Goal: Information Seeking & Learning: Learn about a topic

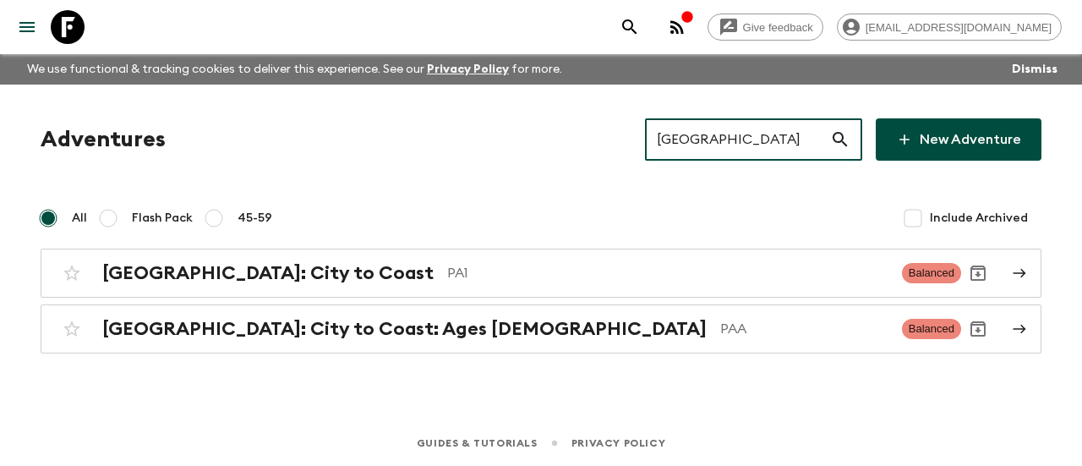
click at [733, 125] on input "[GEOGRAPHIC_DATA]" at bounding box center [737, 139] width 185 height 47
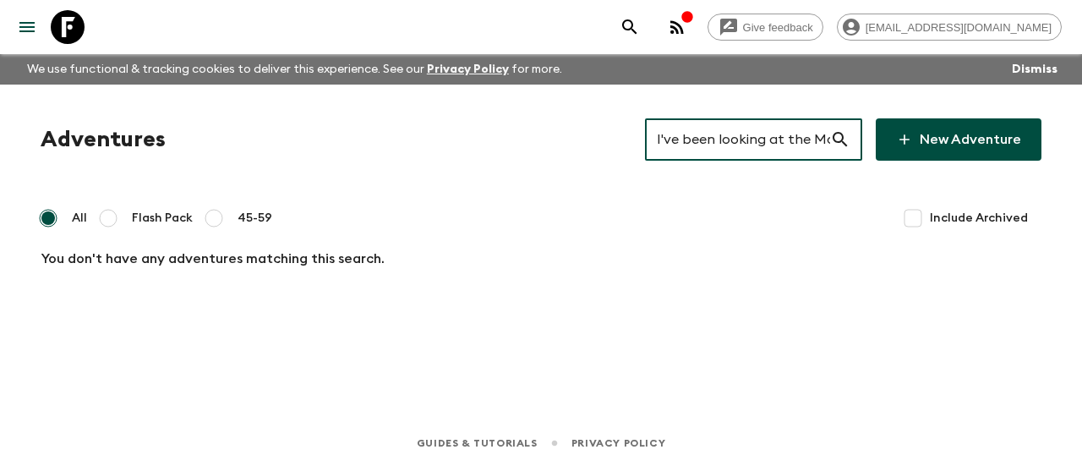
click at [761, 140] on input "I've been looking at the Moab adventure, exclusive [GEOGRAPHIC_DATA], and summe…" at bounding box center [737, 139] width 185 height 47
paste input "Moab"
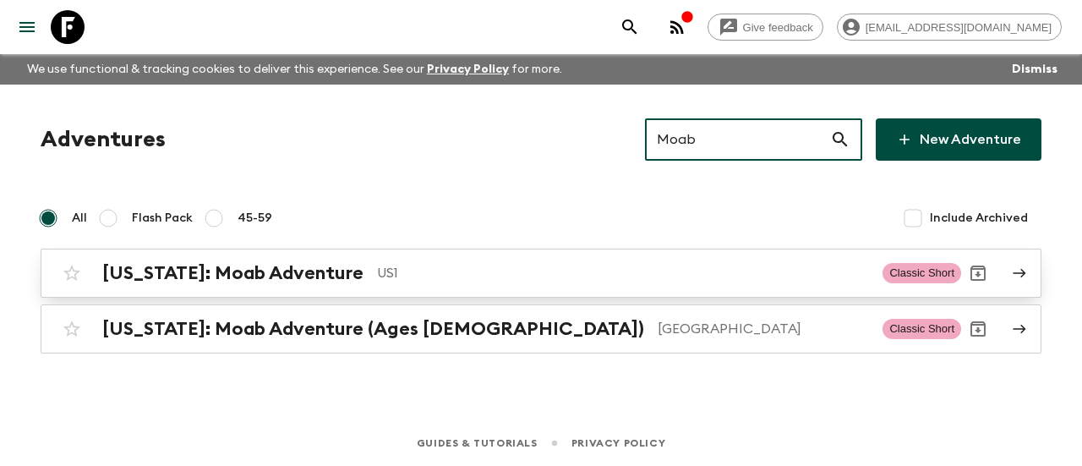
type input "Moab"
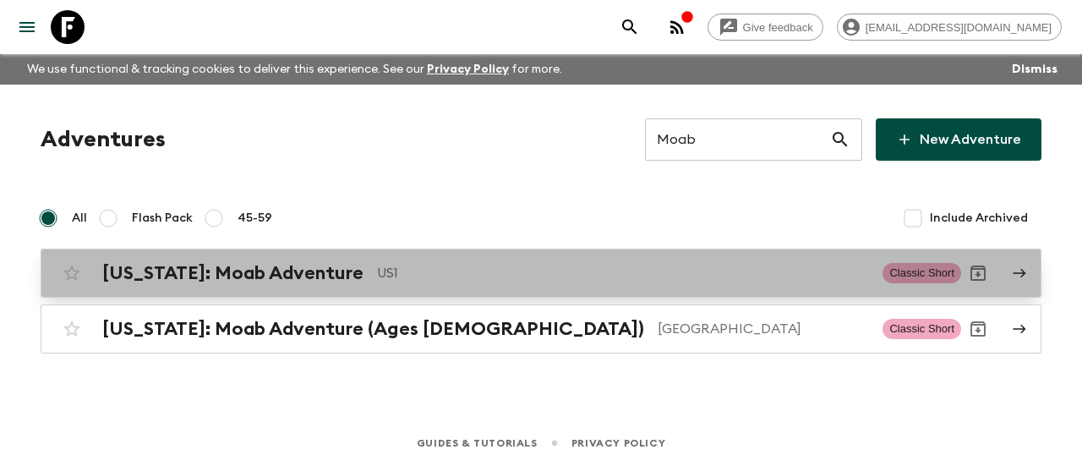
click at [158, 275] on h2 "[US_STATE]: Moab Adventure" at bounding box center [232, 273] width 261 height 22
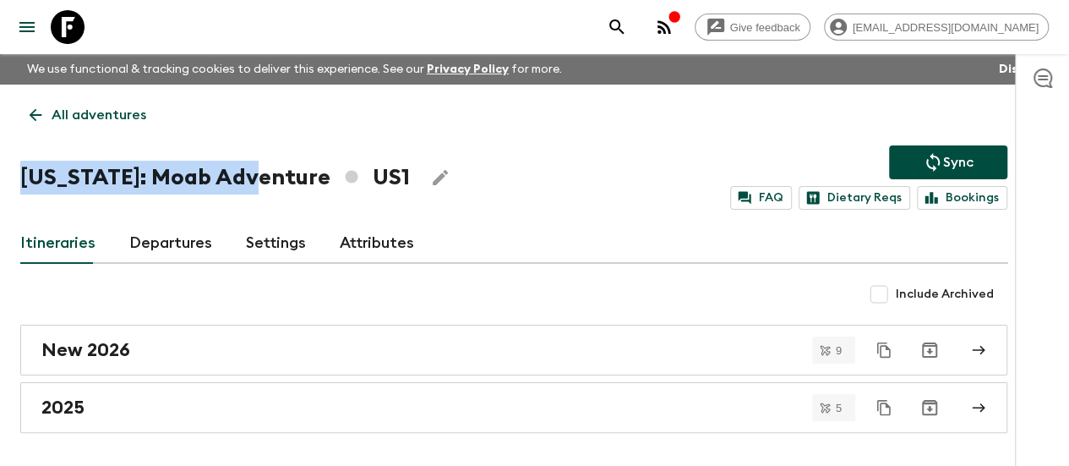
drag, startPoint x: 42, startPoint y: 175, endPoint x: 276, endPoint y: 170, distance: 234.1
click at [276, 170] on h1 "[US_STATE]: Moab Adventure US1" at bounding box center [215, 178] width 390 height 34
copy h1 "[US_STATE]: Moab Adventure"
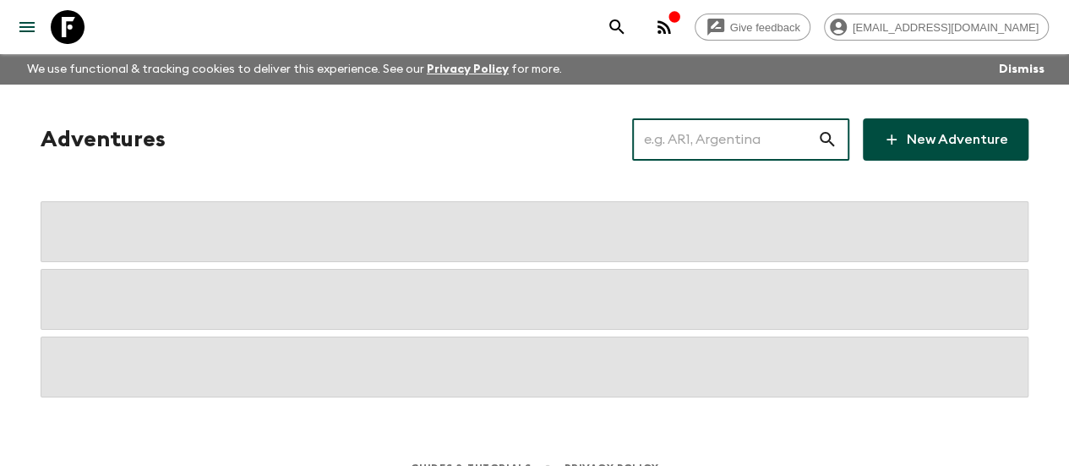
click at [678, 131] on input "text" at bounding box center [724, 139] width 185 height 47
paste input "summer [GEOGRAPHIC_DATA]"
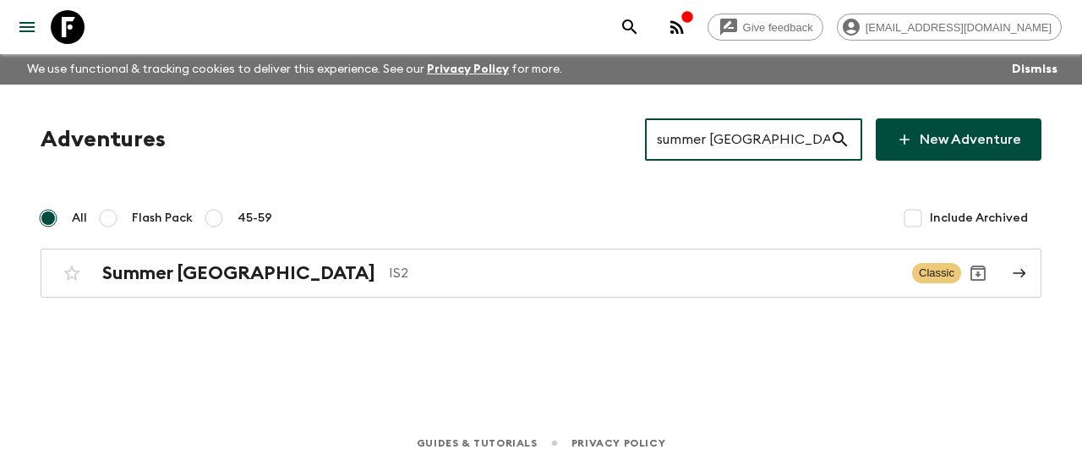
click at [769, 134] on input "summer [GEOGRAPHIC_DATA]" at bounding box center [737, 139] width 185 height 47
paste input "Moab"
click at [769, 134] on input "summer [GEOGRAPHIC_DATA]" at bounding box center [737, 139] width 185 height 47
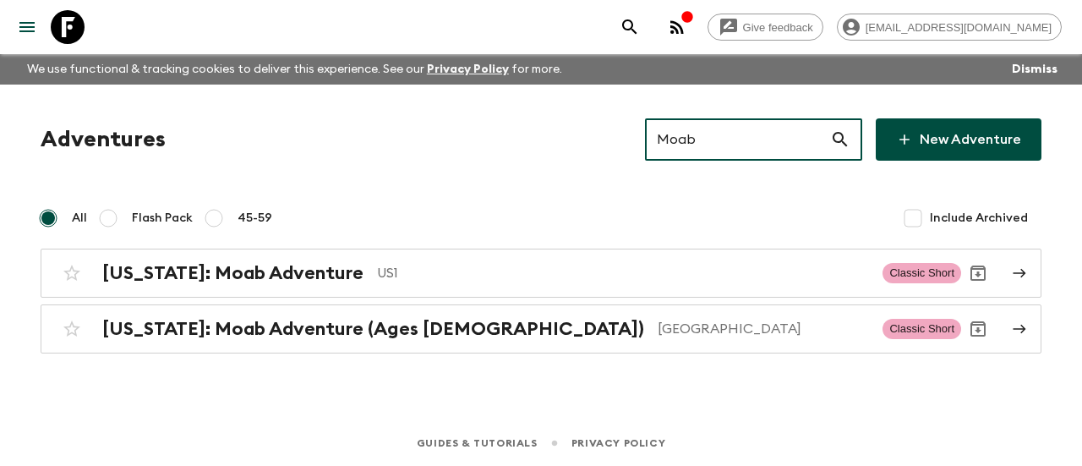
click at [708, 149] on input "Moab" at bounding box center [737, 139] width 185 height 47
paste input "[GEOGRAPHIC_DATA]"
click at [708, 149] on input "Moab" at bounding box center [737, 139] width 185 height 47
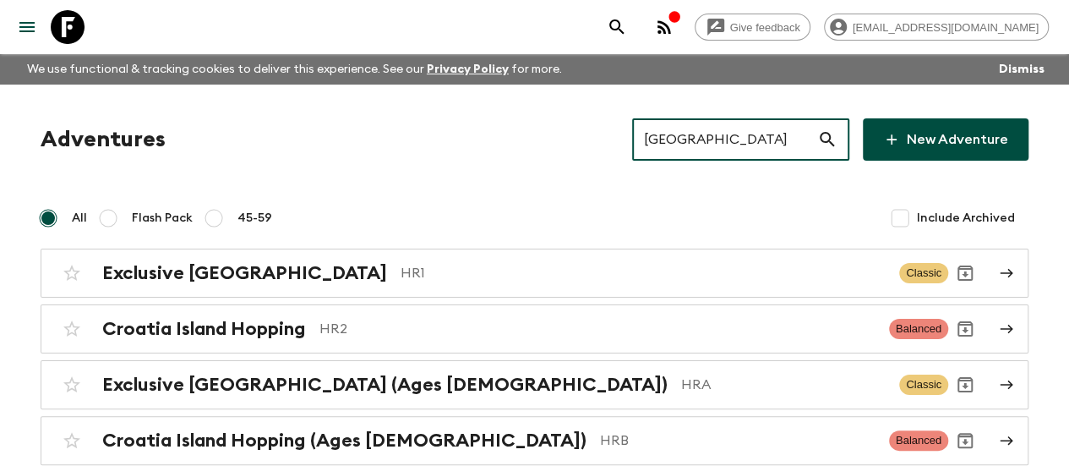
click at [706, 151] on input "[GEOGRAPHIC_DATA]" at bounding box center [724, 139] width 185 height 47
paste input "[GEOGRAPHIC_DATA]"
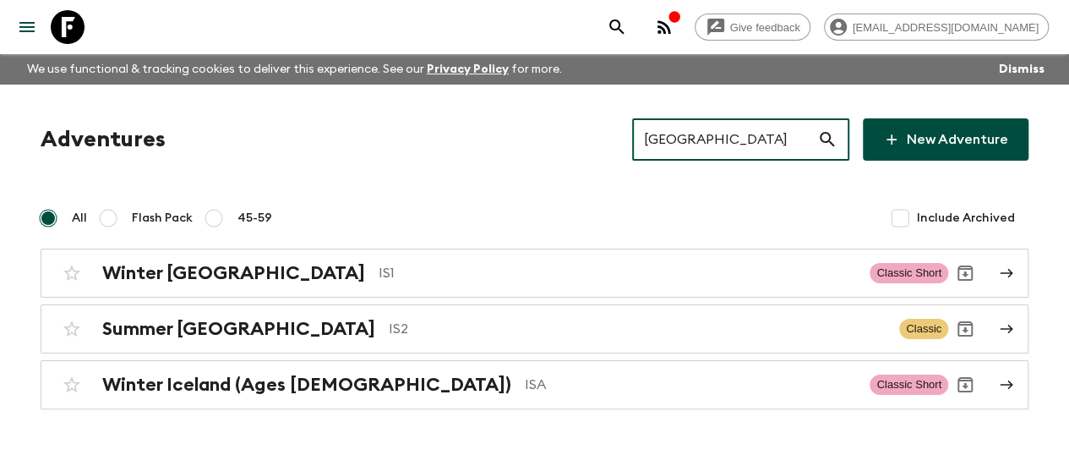
click at [721, 138] on input "[GEOGRAPHIC_DATA]" at bounding box center [724, 139] width 185 height 47
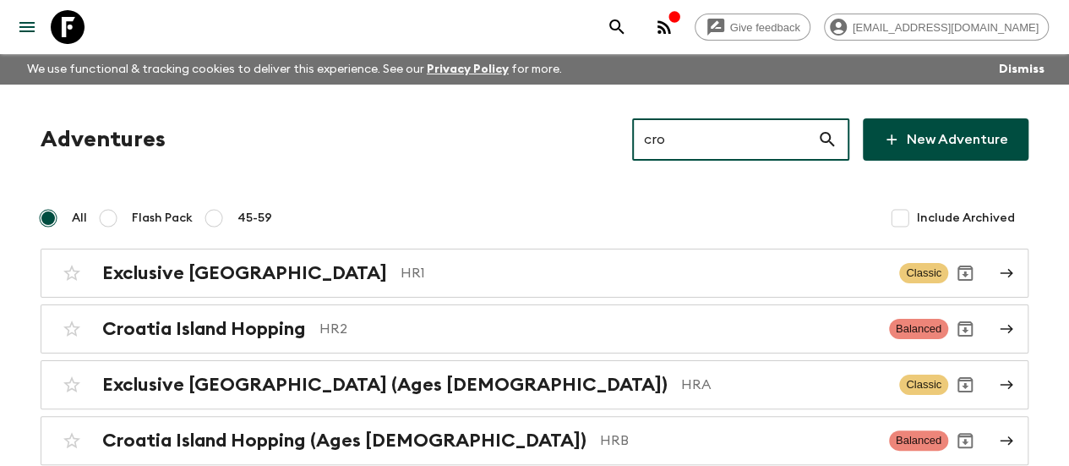
click at [706, 134] on input "cro" at bounding box center [724, 139] width 185 height 47
paste input "summer [GEOGRAPHIC_DATA]"
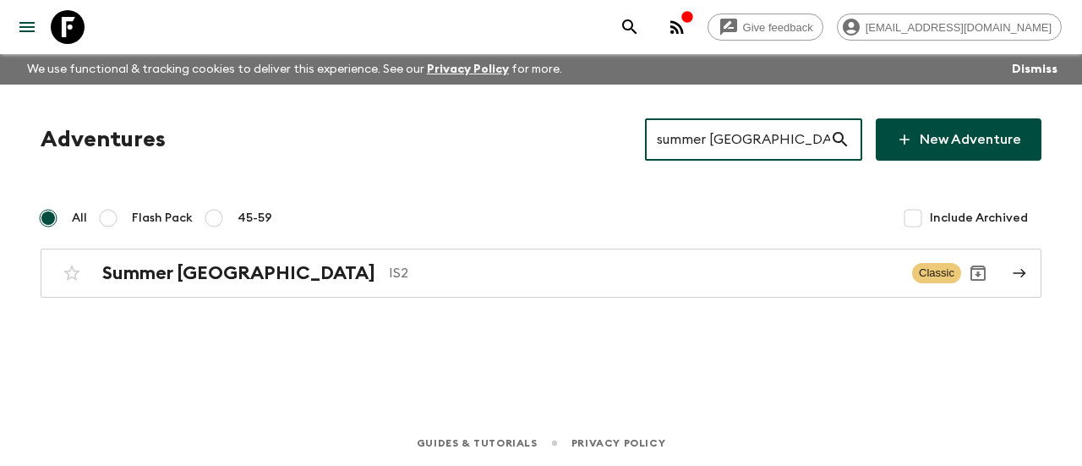
click at [780, 146] on input "summer [GEOGRAPHIC_DATA]" at bounding box center [737, 139] width 185 height 47
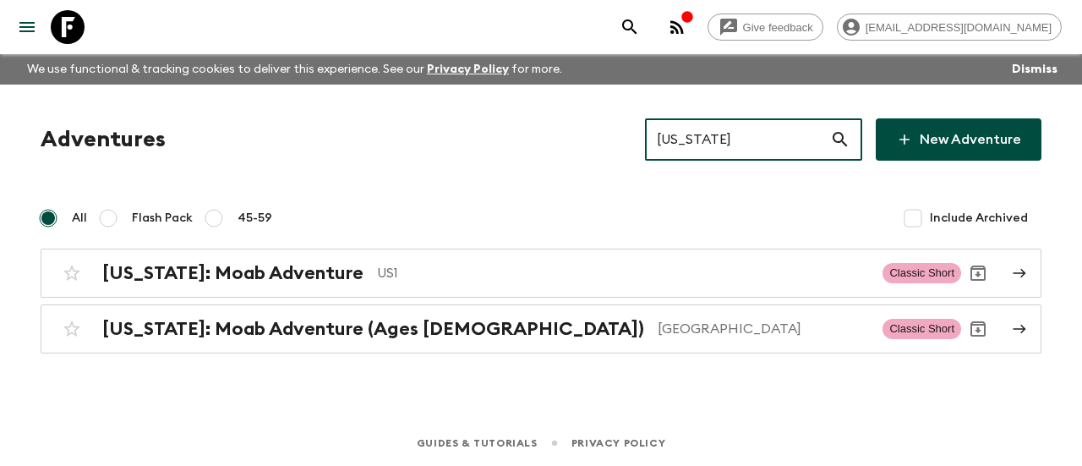
click at [723, 143] on input "[US_STATE]" at bounding box center [737, 139] width 185 height 47
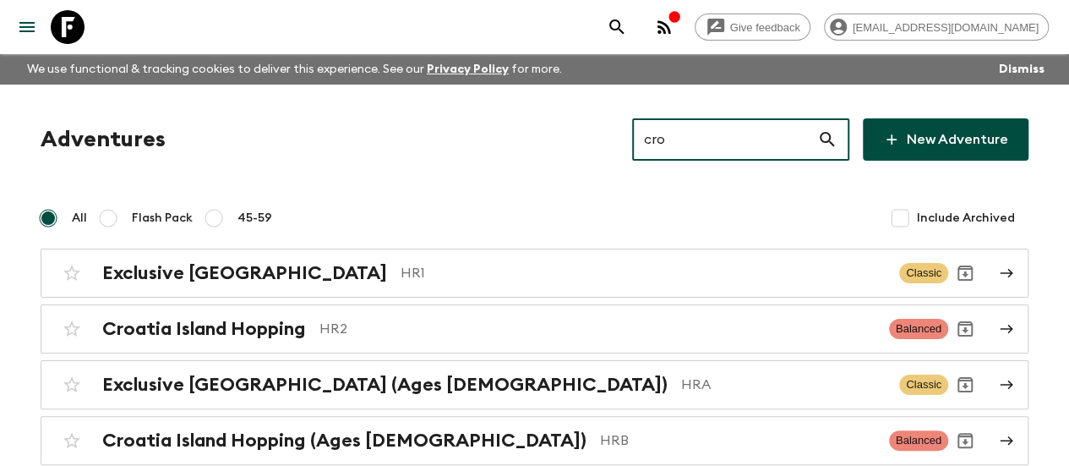
click at [724, 124] on input "cro" at bounding box center [724, 139] width 185 height 47
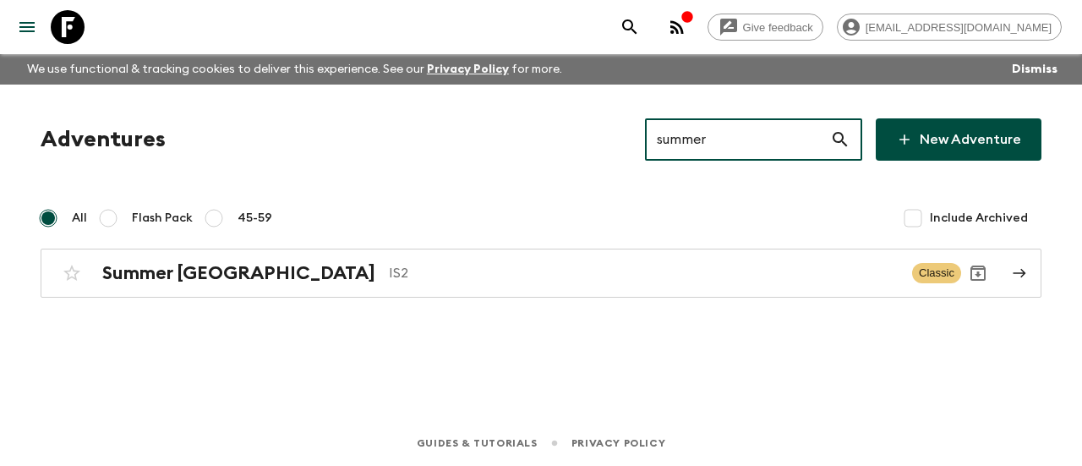
type input "summer"
